Goal: Transaction & Acquisition: Register for event/course

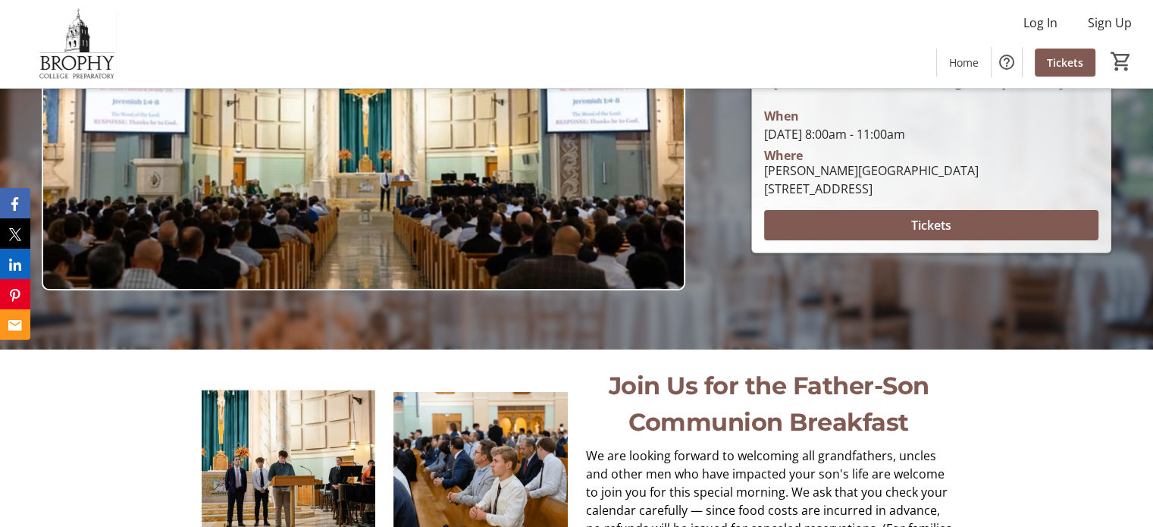
scroll to position [152, 0]
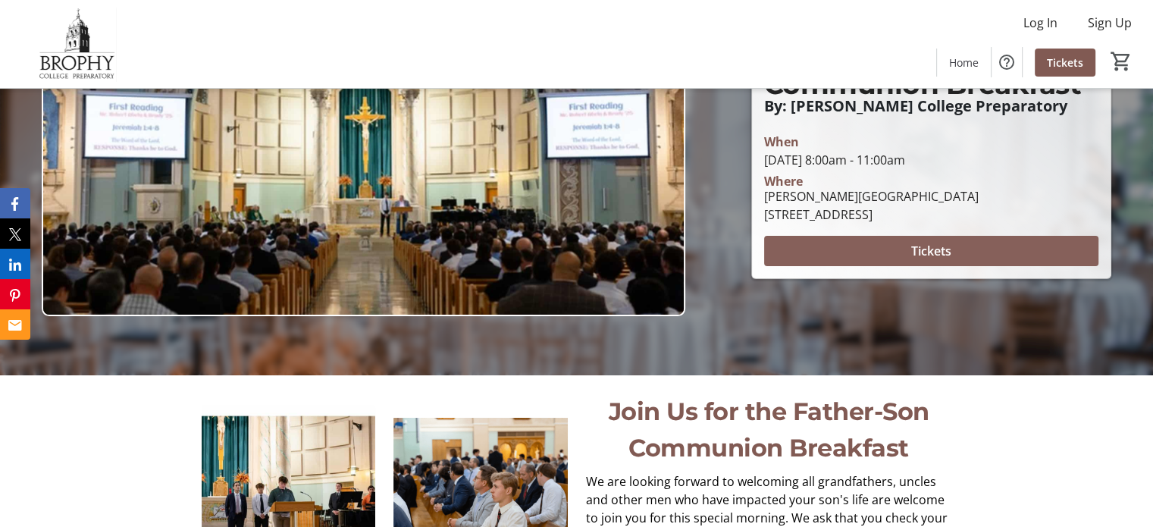
click at [944, 252] on span "Tickets" at bounding box center [931, 251] width 40 height 18
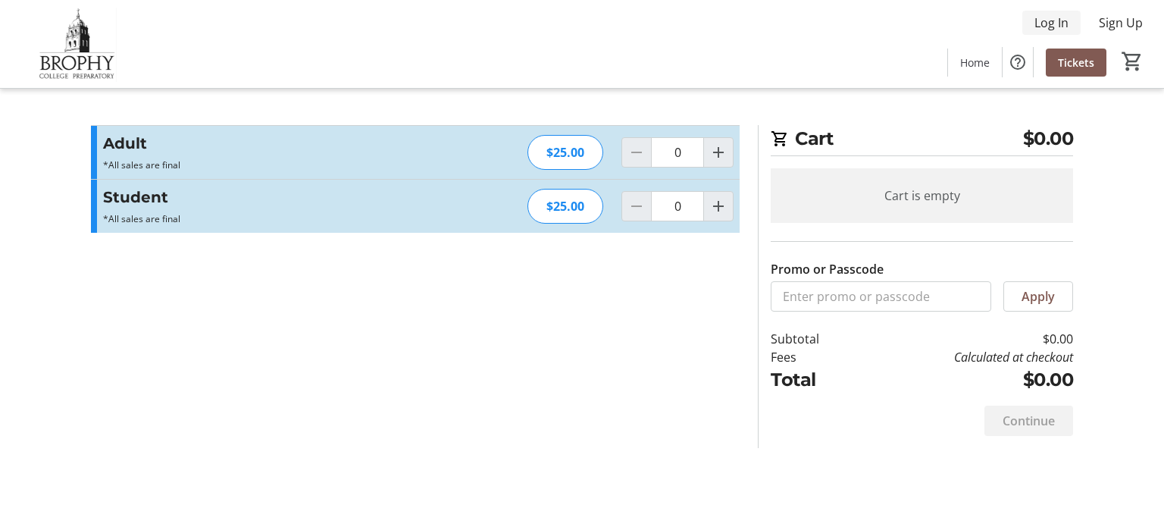
click at [1049, 24] on span "Log In" at bounding box center [1052, 23] width 34 height 18
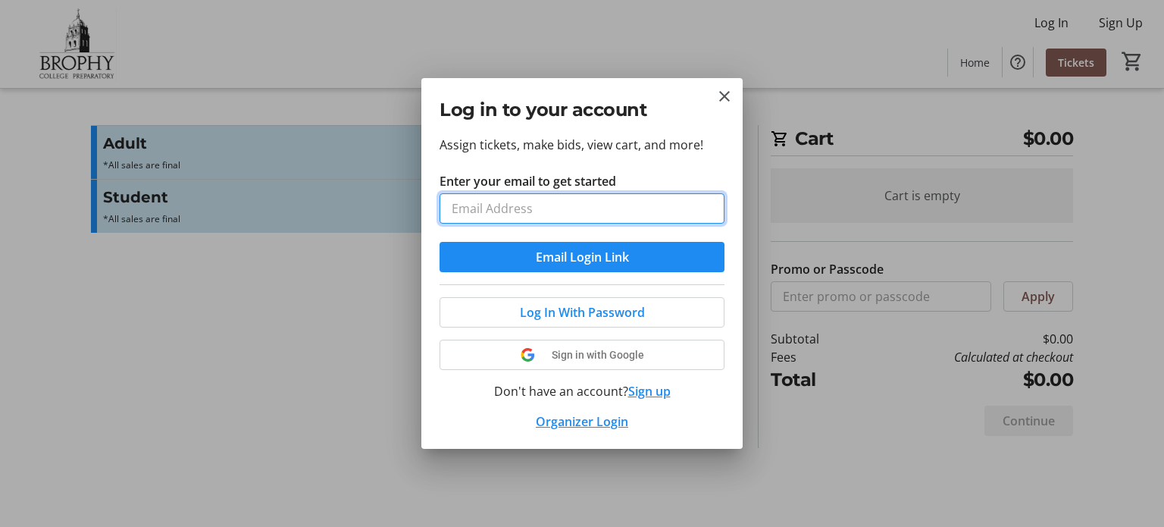
click at [606, 213] on input "Enter your email to get started" at bounding box center [582, 208] width 285 height 30
type input "[EMAIL_ADDRESS][DOMAIN_NAME]"
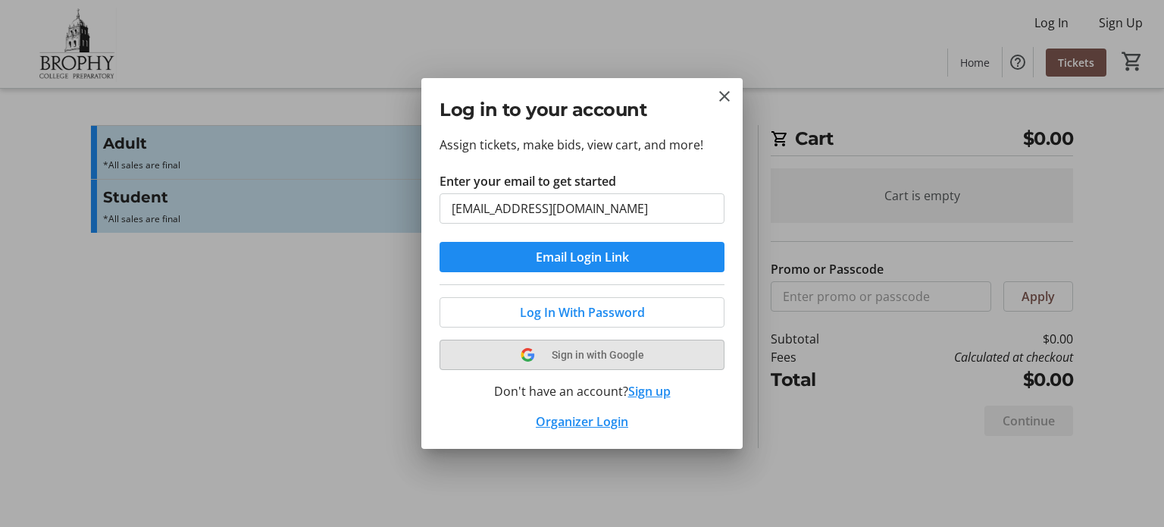
click at [594, 351] on span "Sign in with Google" at bounding box center [598, 355] width 92 height 12
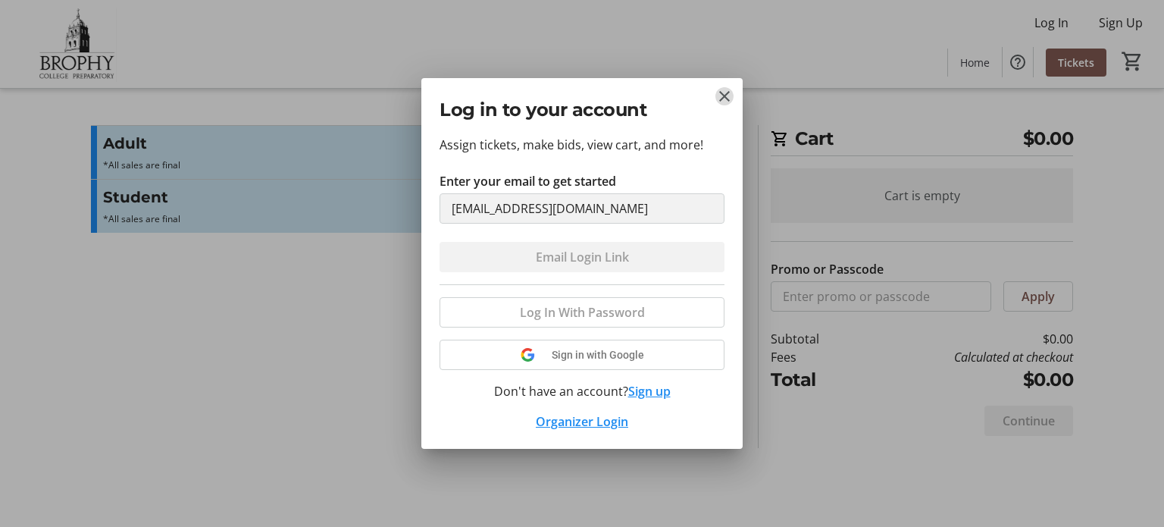
click at [728, 98] on mat-icon "Close" at bounding box center [725, 96] width 18 height 18
